Goal: Book appointment/travel/reservation

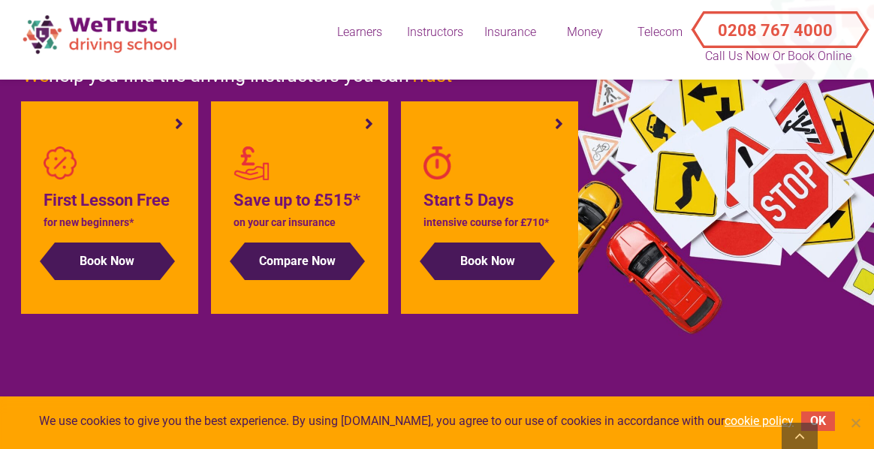
scroll to position [164, 0]
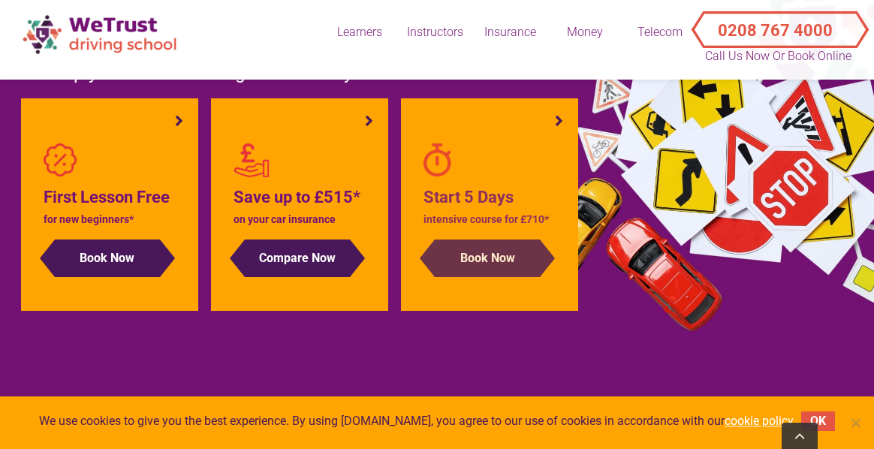
click at [477, 277] on button "Book Now" at bounding box center [487, 258] width 105 height 38
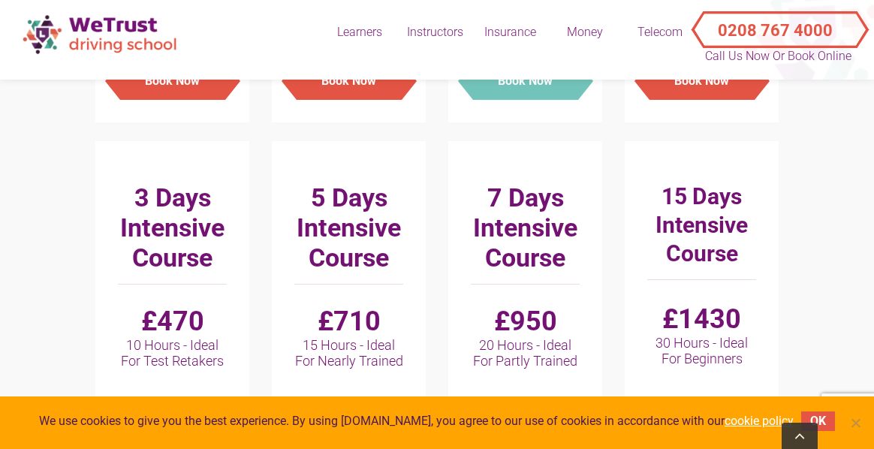
scroll to position [1052, 0]
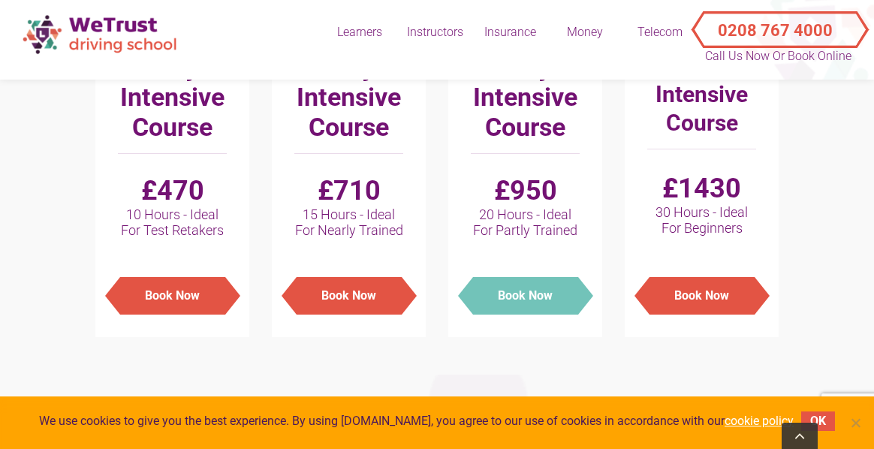
click at [514, 308] on button "Book Now" at bounding box center [525, 296] width 105 height 38
type input "Manual - 7 Days Intensive Course : £950"
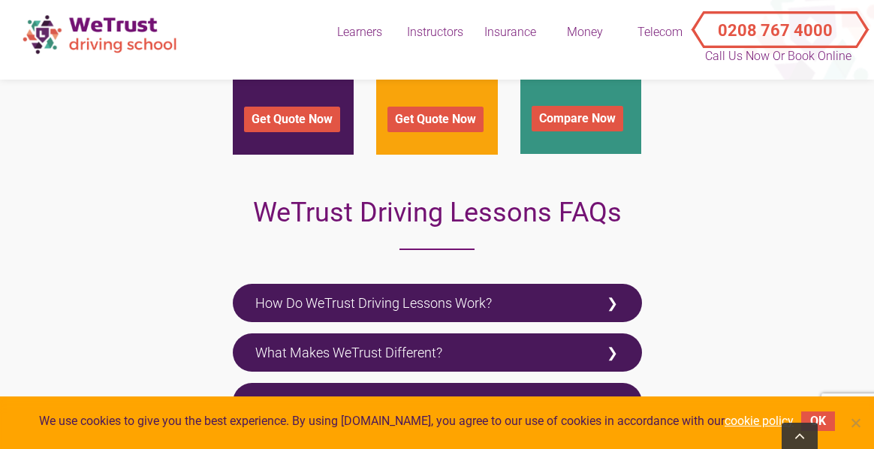
scroll to position [2457, 0]
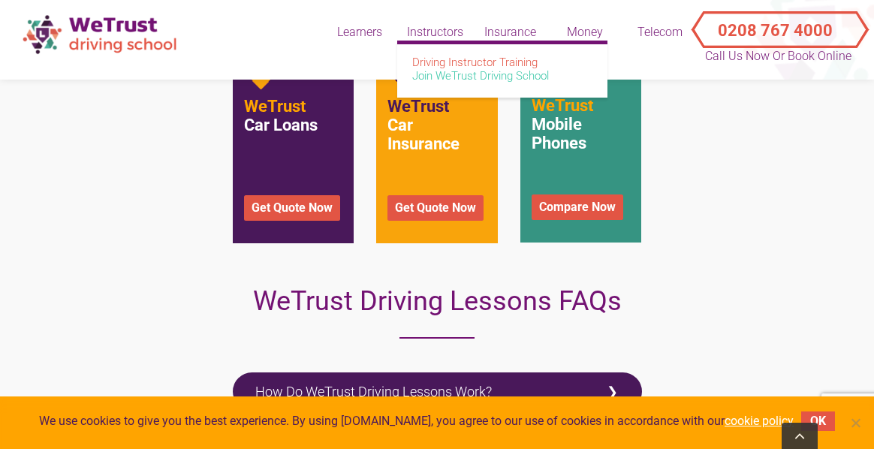
click at [444, 77] on link "Join WeTrust Driving School" at bounding box center [480, 76] width 137 height 14
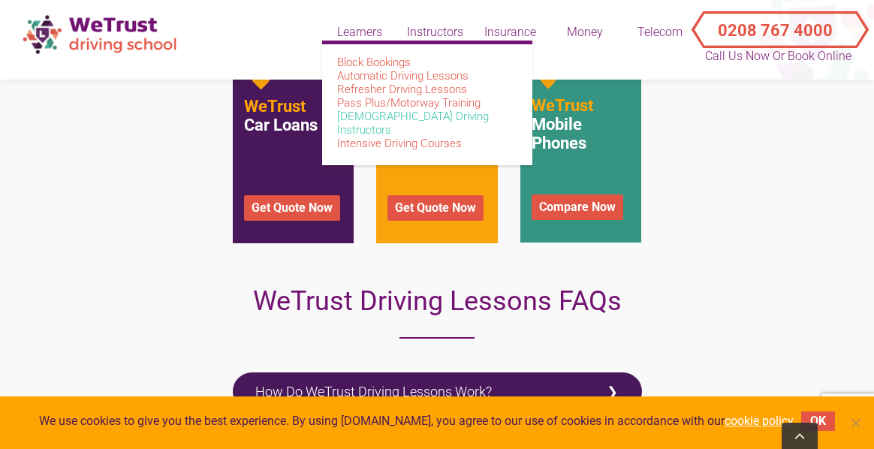
click at [387, 121] on link "[DEMOGRAPHIC_DATA] Driving Instructors" at bounding box center [413, 123] width 152 height 27
click at [404, 137] on link "Intensive Driving Courses" at bounding box center [399, 144] width 125 height 14
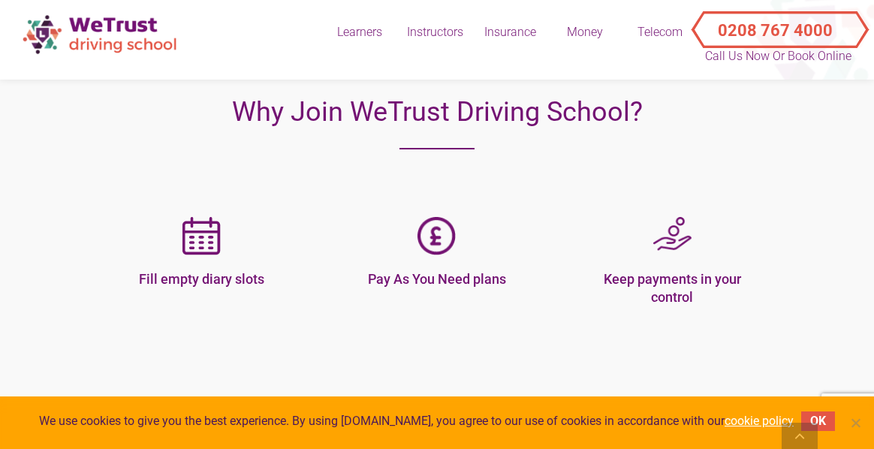
scroll to position [514, 0]
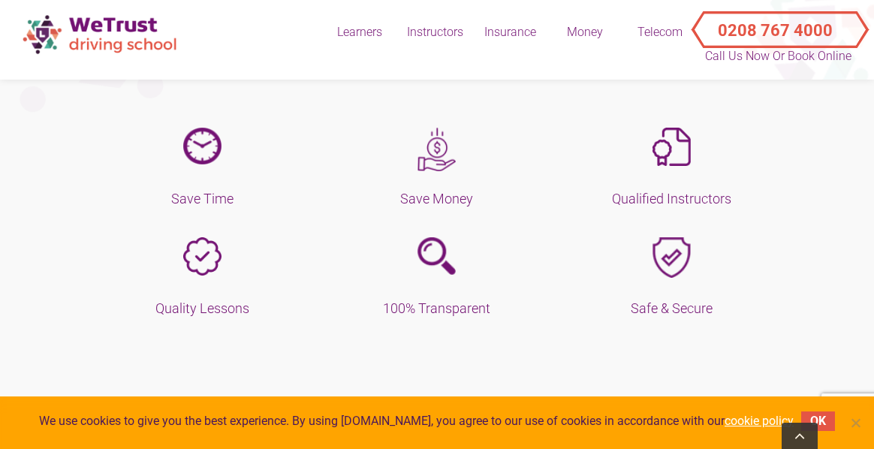
scroll to position [593, 0]
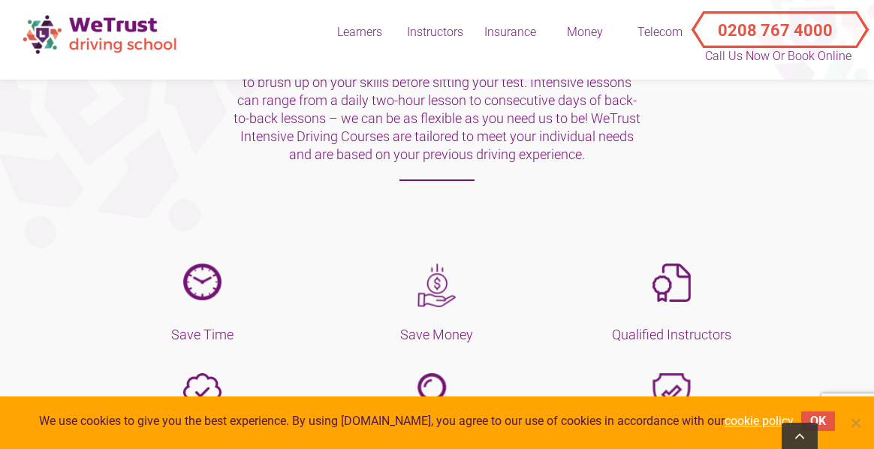
scroll to position [470, 0]
